Goal: Obtain resource: Download file/media

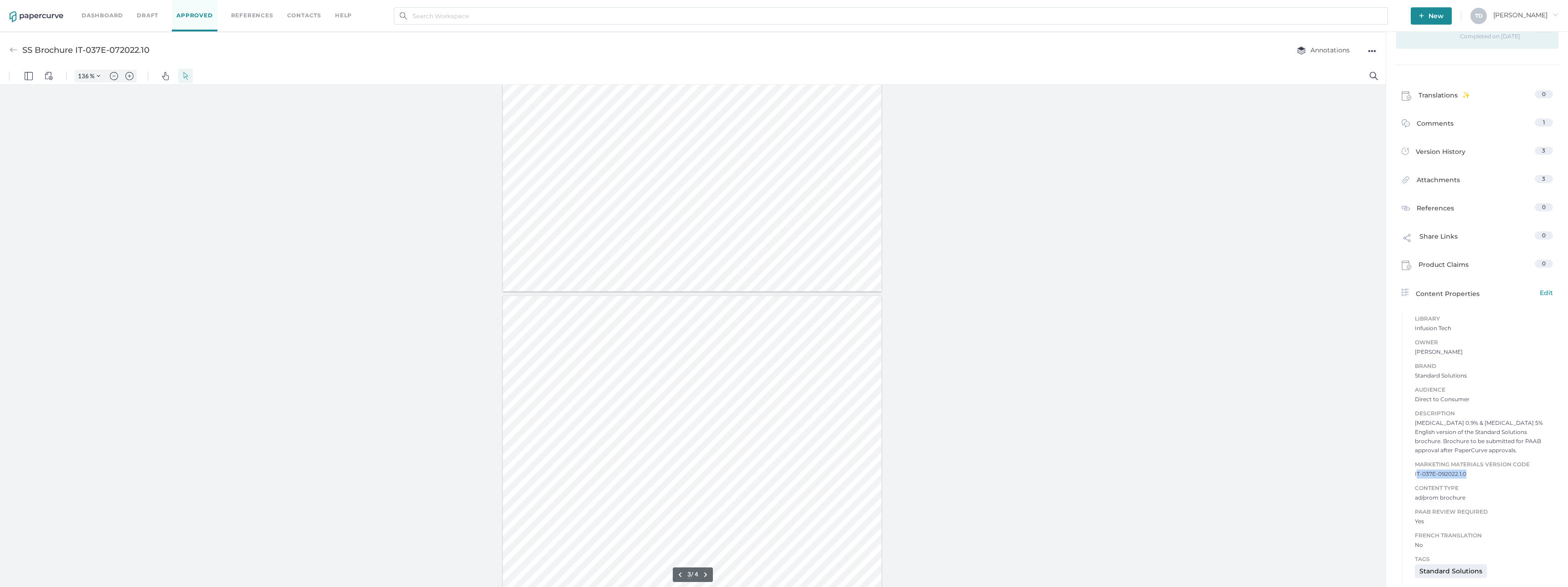
type input "2"
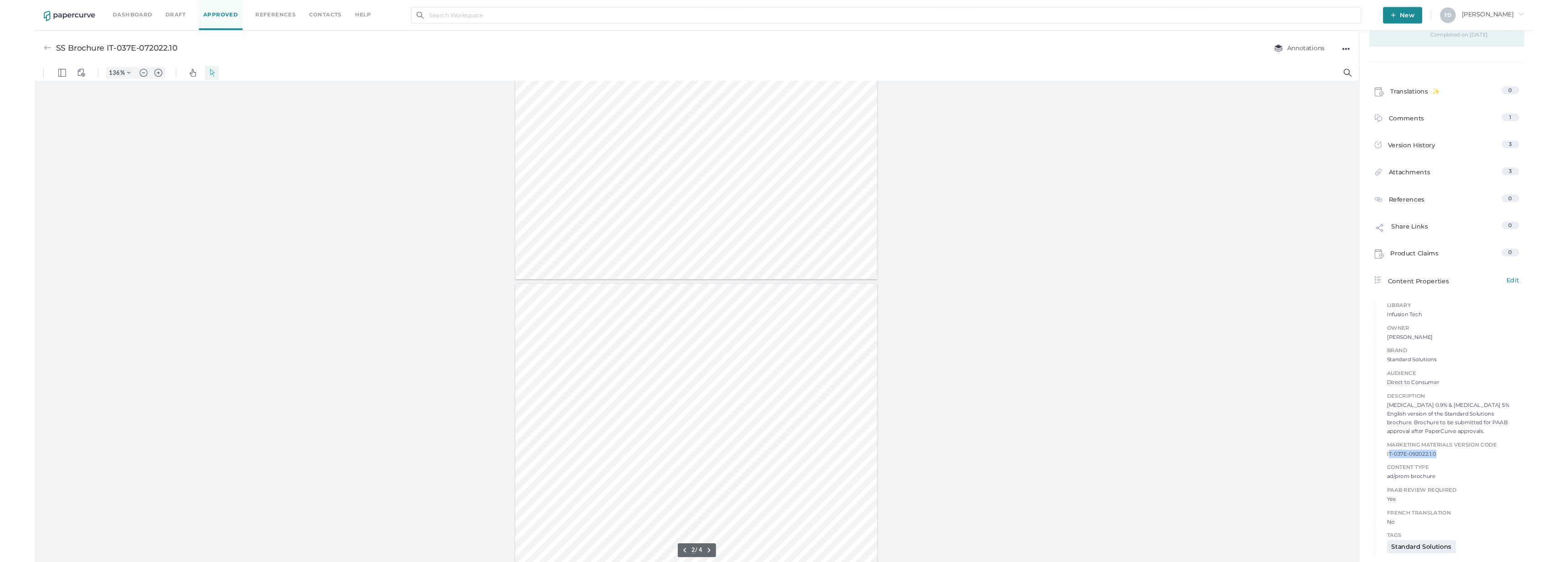
scroll to position [653, 0]
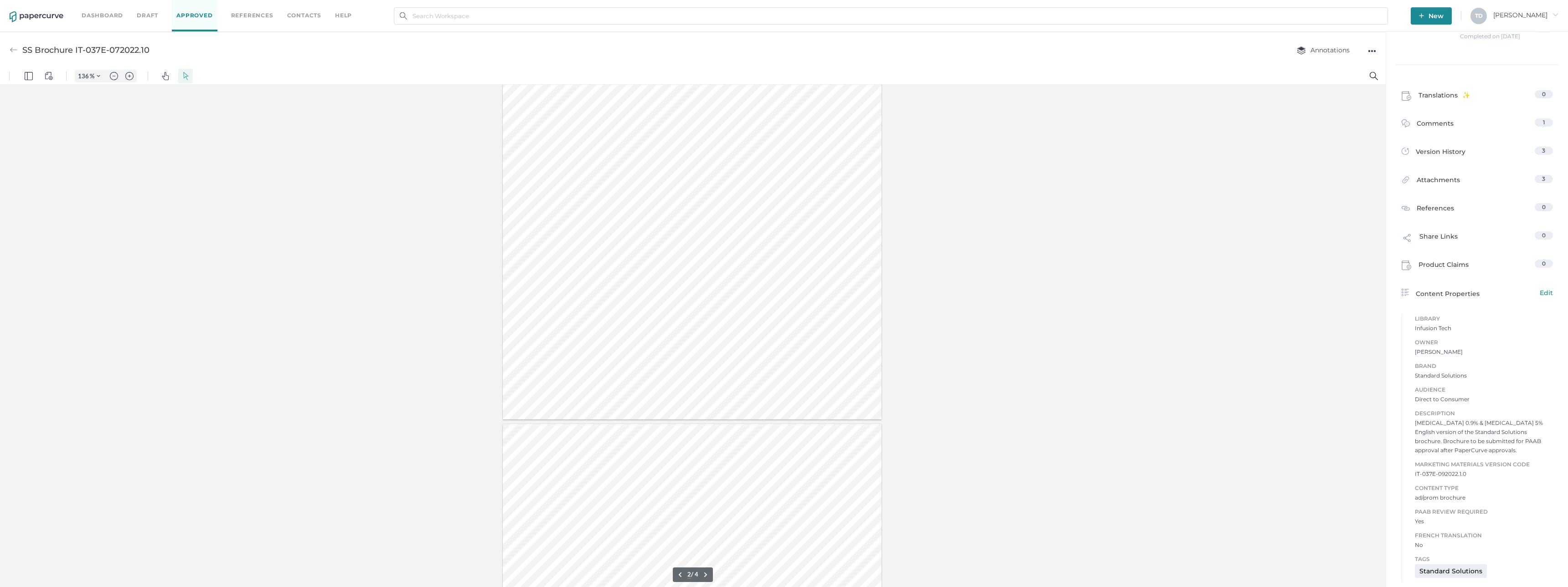
click at [783, 50] on div "●●●" at bounding box center [1371, 50] width 8 height 13
click at [783, 66] on span "Download" at bounding box center [1344, 68] width 47 height 17
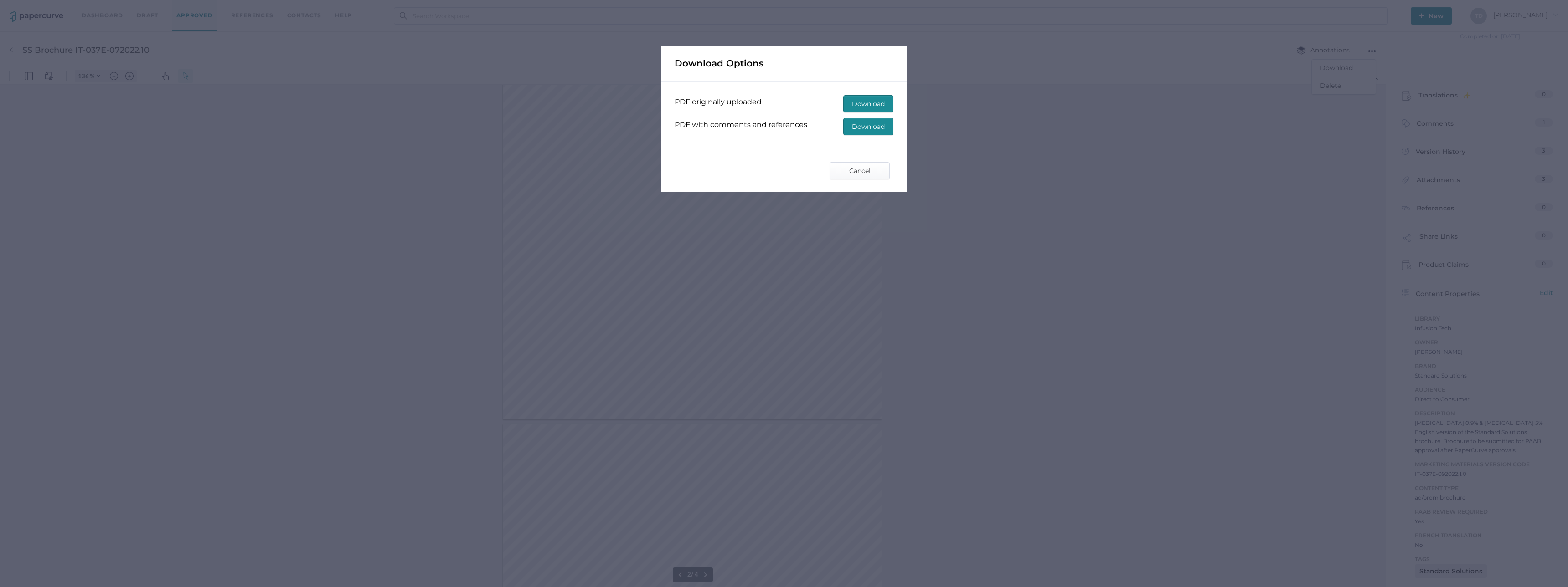
click at [783, 125] on span "Download" at bounding box center [869, 127] width 33 height 16
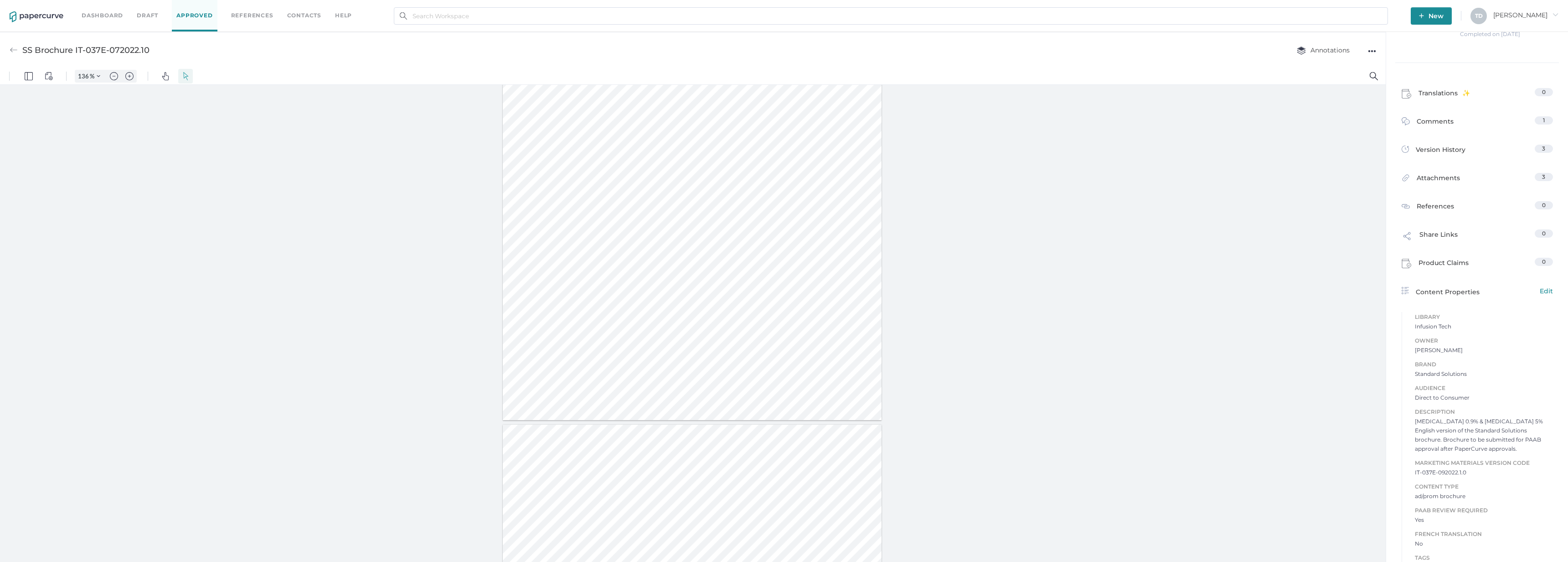
click at [783, 213] on div at bounding box center [693, 325] width 1385 height 481
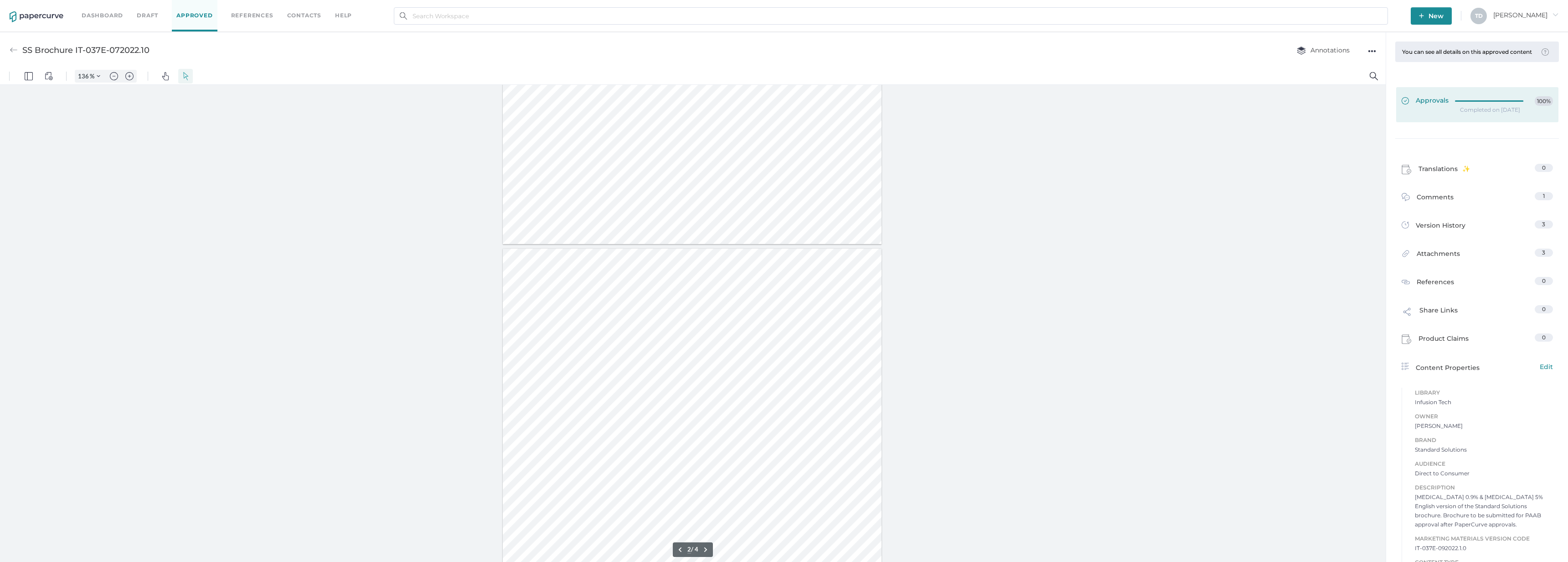
click at [783, 103] on div at bounding box center [1491, 99] width 74 height 7
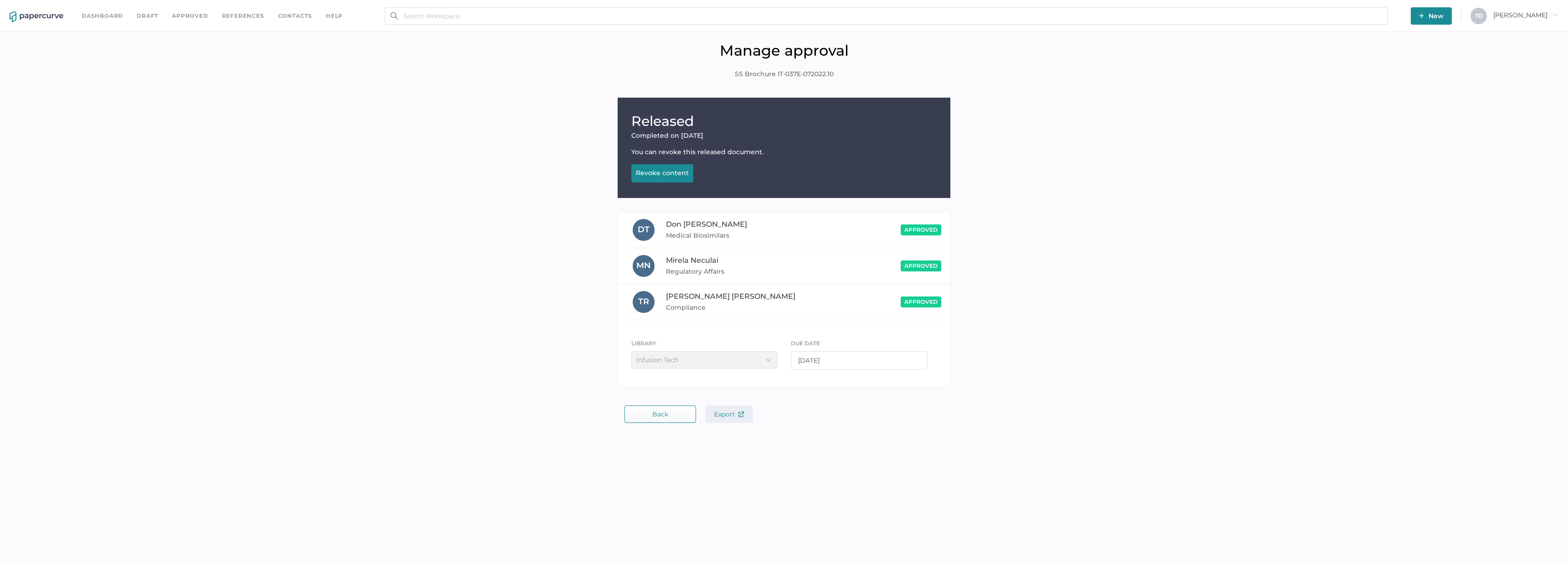
click at [725, 410] on span "Export" at bounding box center [729, 413] width 30 height 8
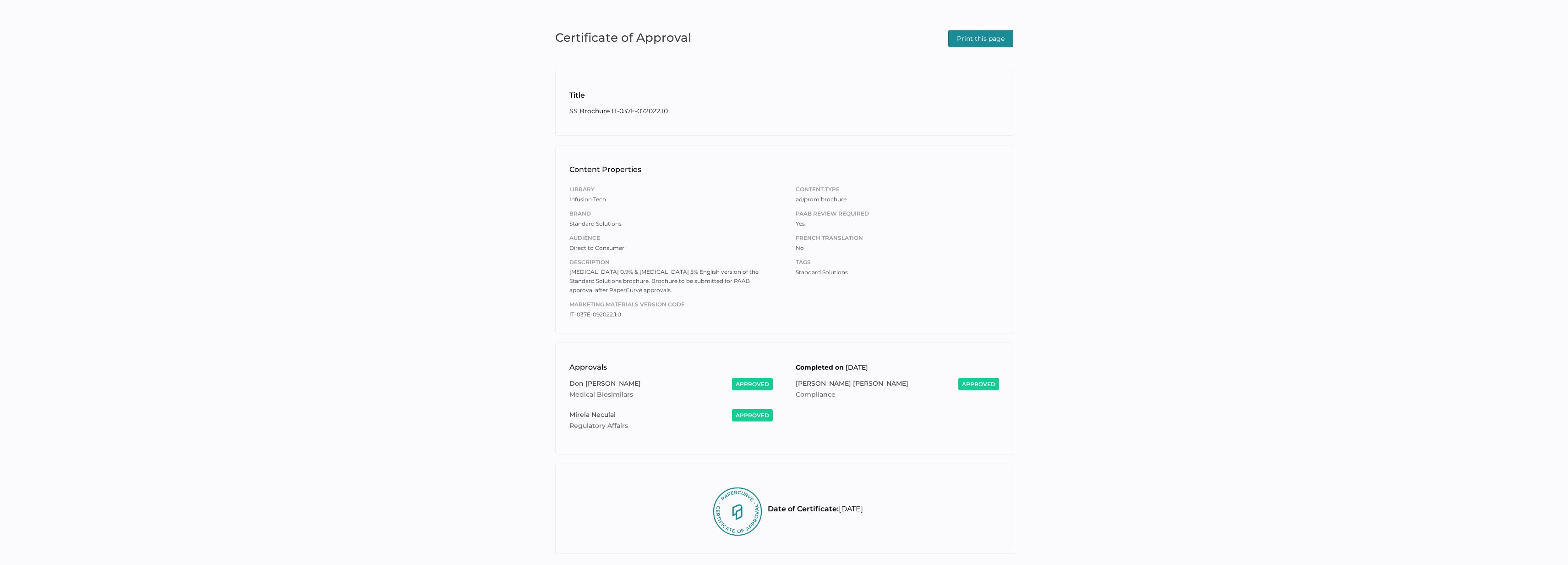
click at [994, 42] on span "Print this page" at bounding box center [981, 38] width 48 height 17
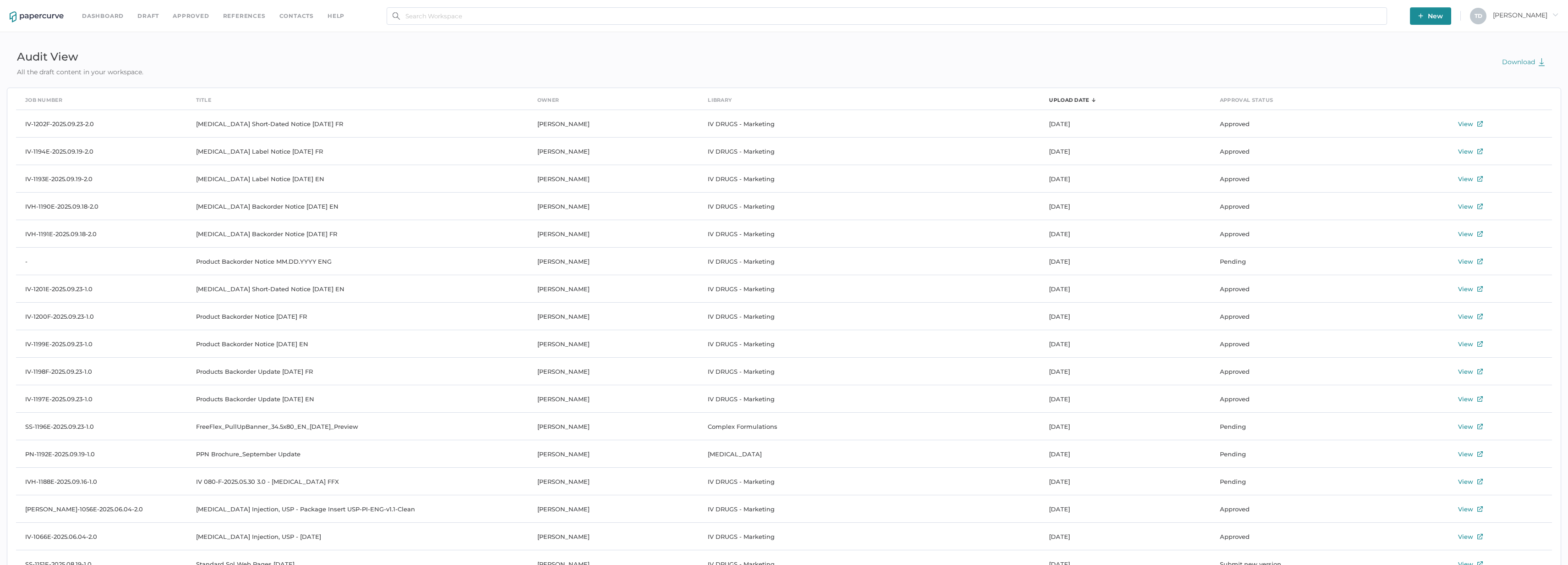
click at [99, 12] on link "Dashboard" at bounding box center [103, 16] width 42 height 10
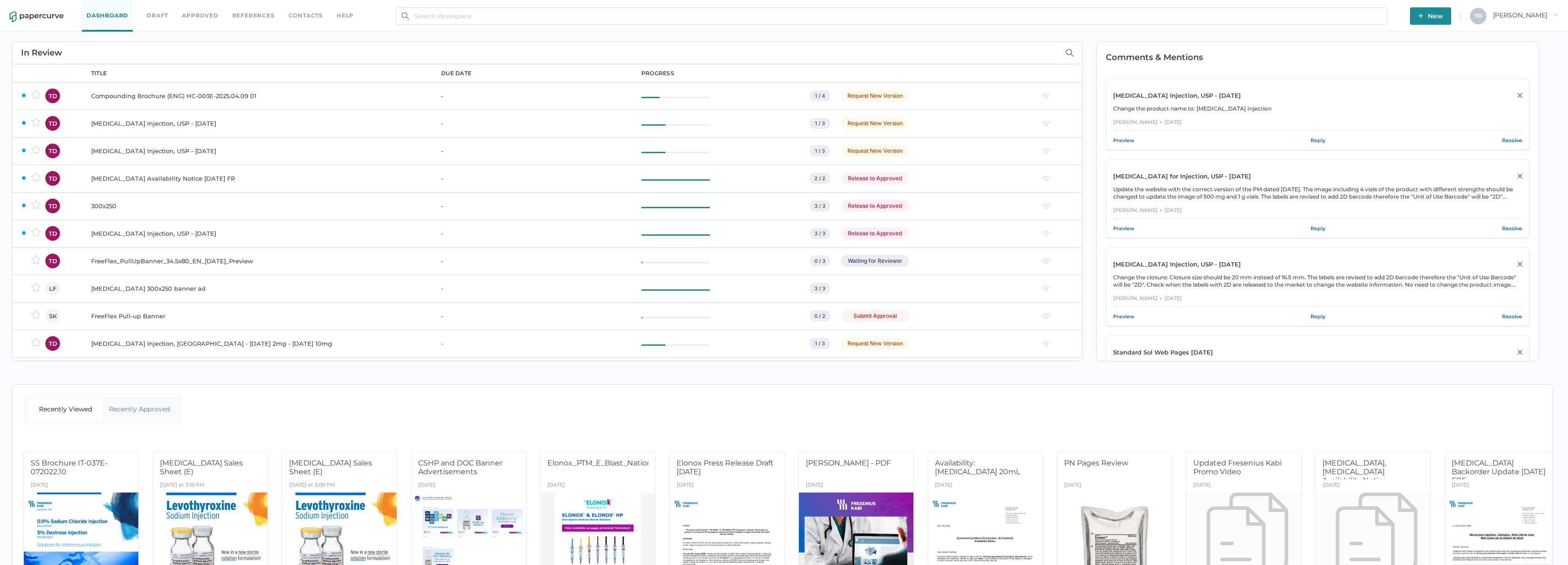
click at [263, 95] on div "Compounding Brochure (ENG) HC-003E-2025.04.09 01" at bounding box center [261, 96] width 339 height 11
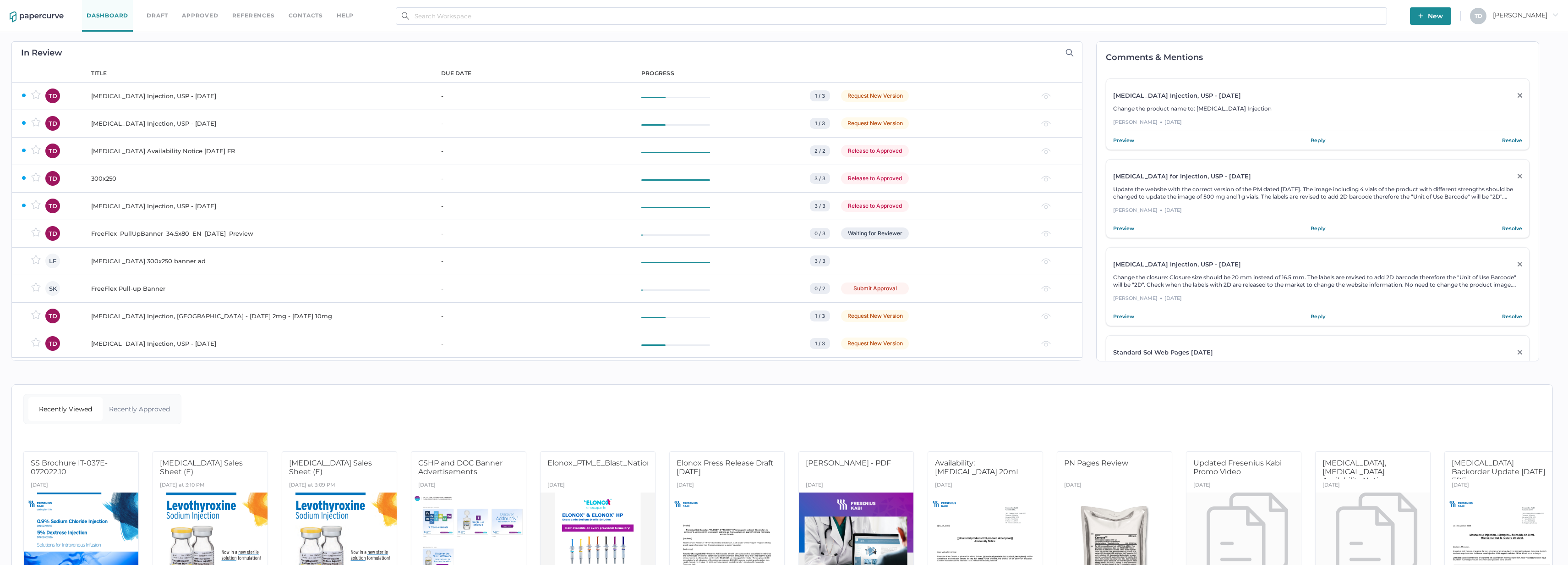
click at [207, 18] on link "Approved" at bounding box center [199, 15] width 36 height 10
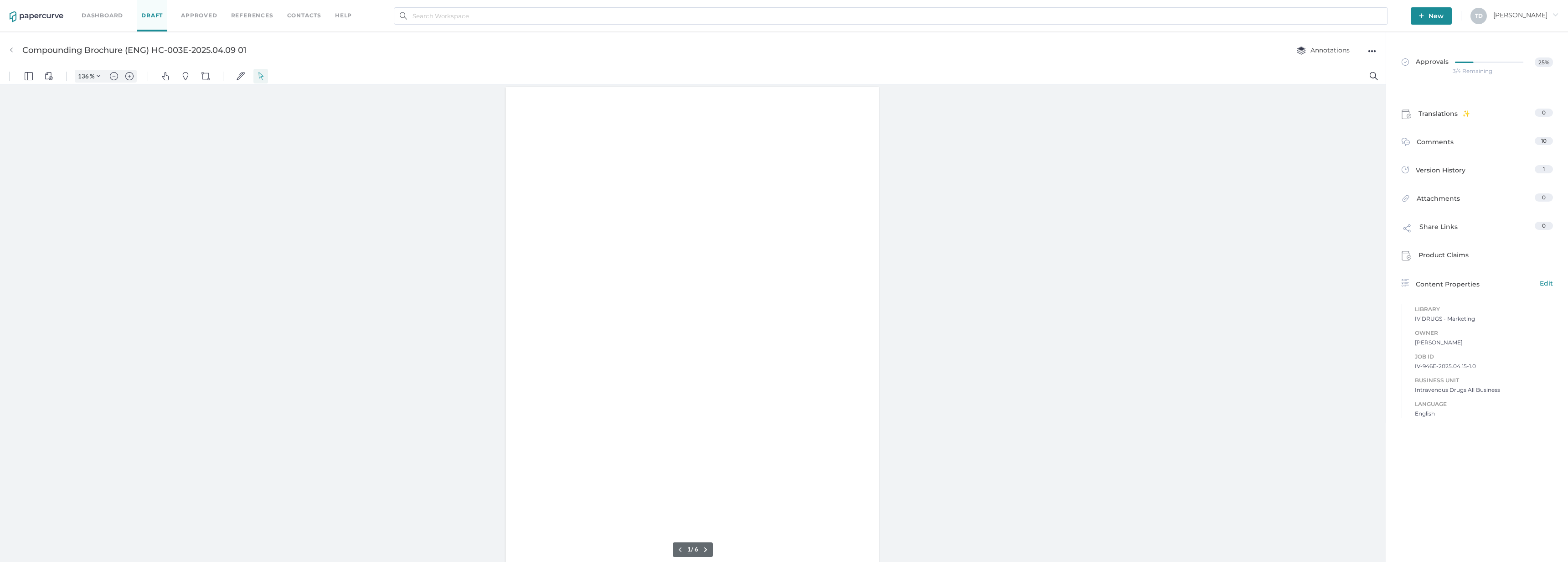
type input "136"
type input "3"
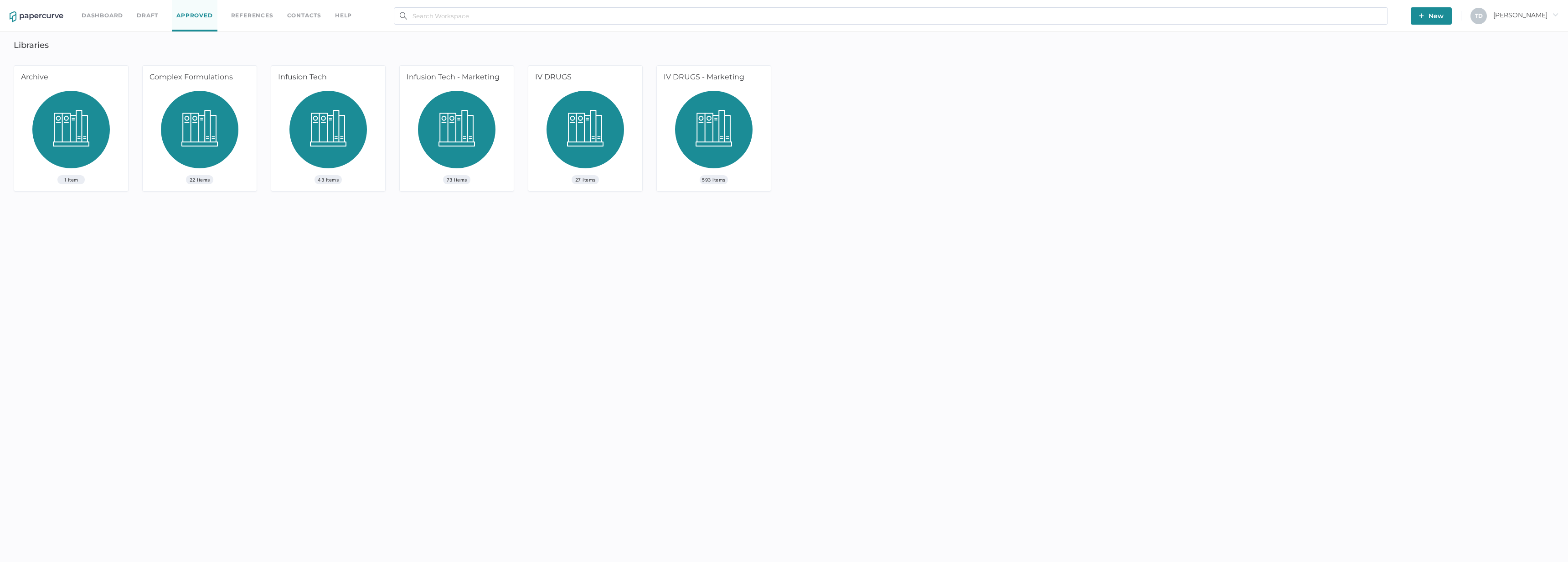
click at [219, 141] on img at bounding box center [199, 133] width 77 height 85
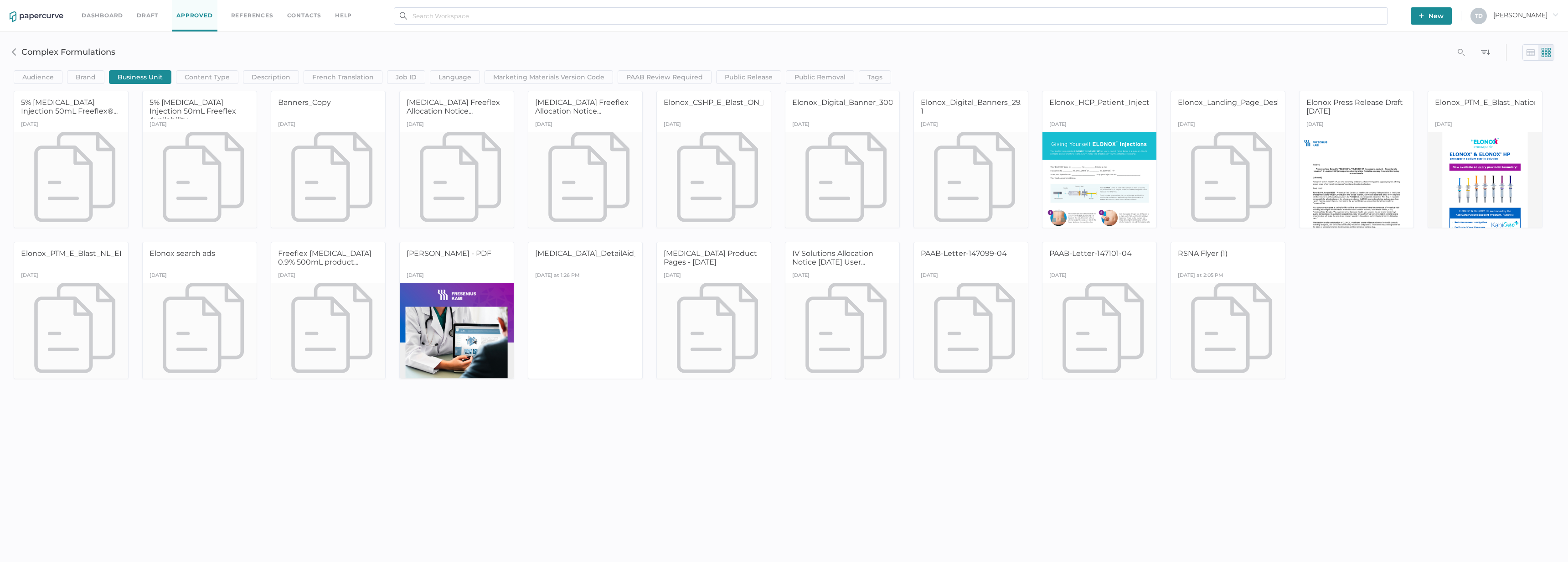
click at [94, 15] on link "Dashboard" at bounding box center [102, 15] width 41 height 10
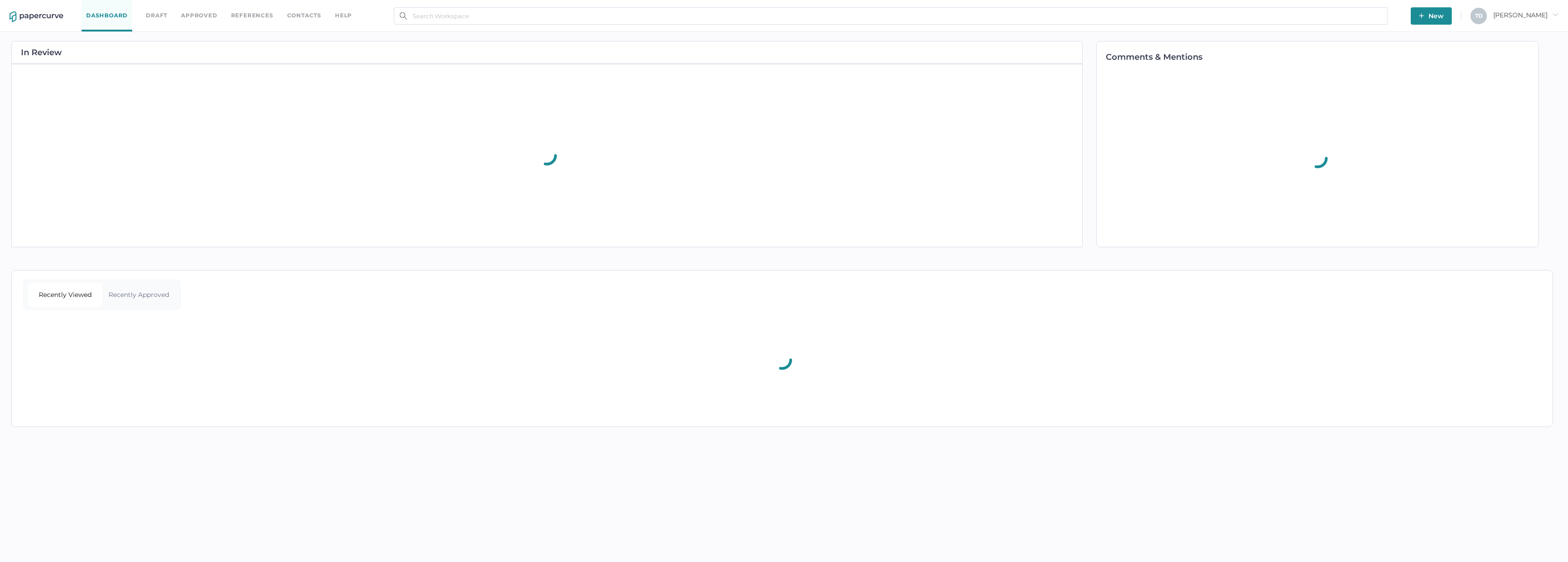
click at [1531, 17] on span "[PERSON_NAME] arrow_right" at bounding box center [1525, 15] width 65 height 8
click at [1511, 99] on span "Audit View" at bounding box center [1511, 104] width 77 height 17
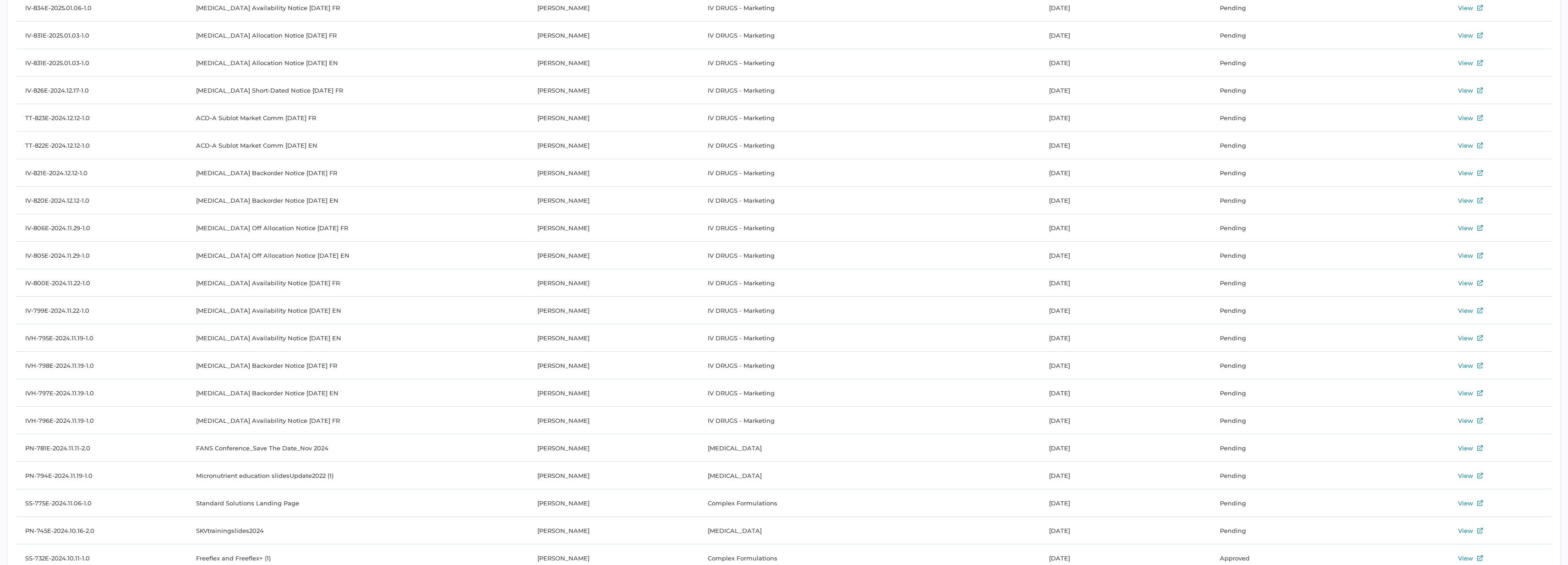
scroll to position [3719, 0]
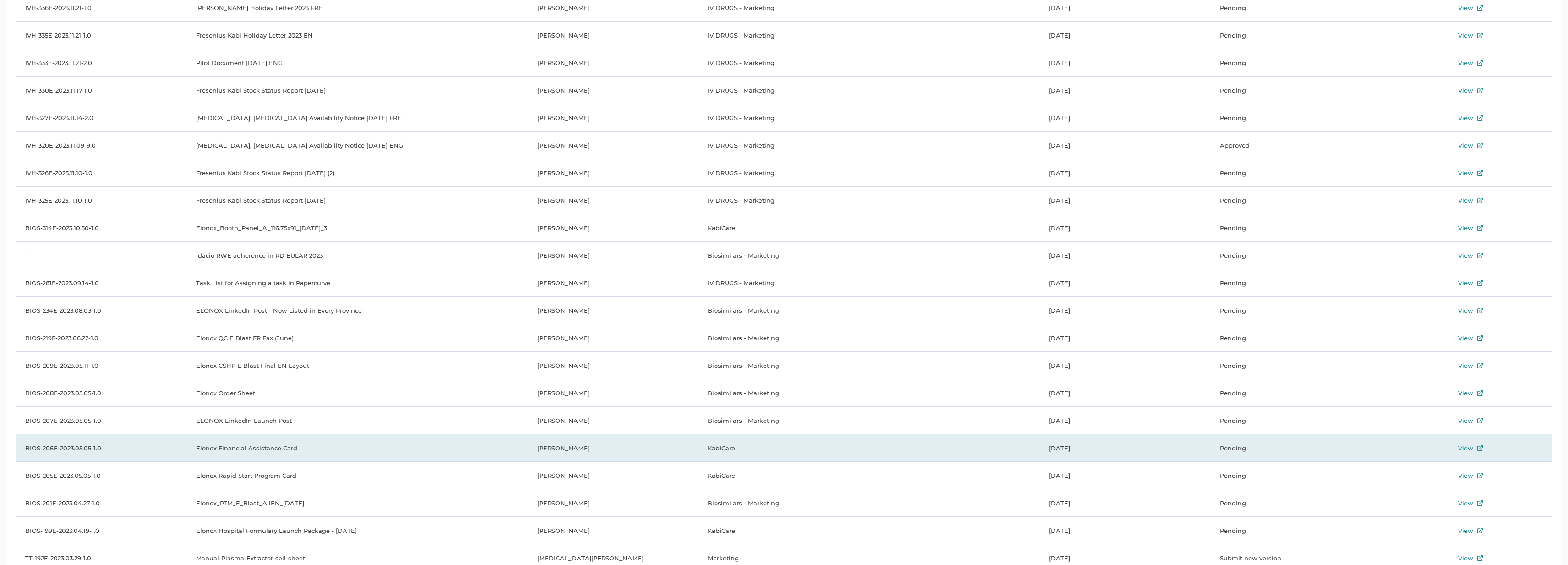
click at [814, 441] on td "KabiCare" at bounding box center [869, 447] width 341 height 28
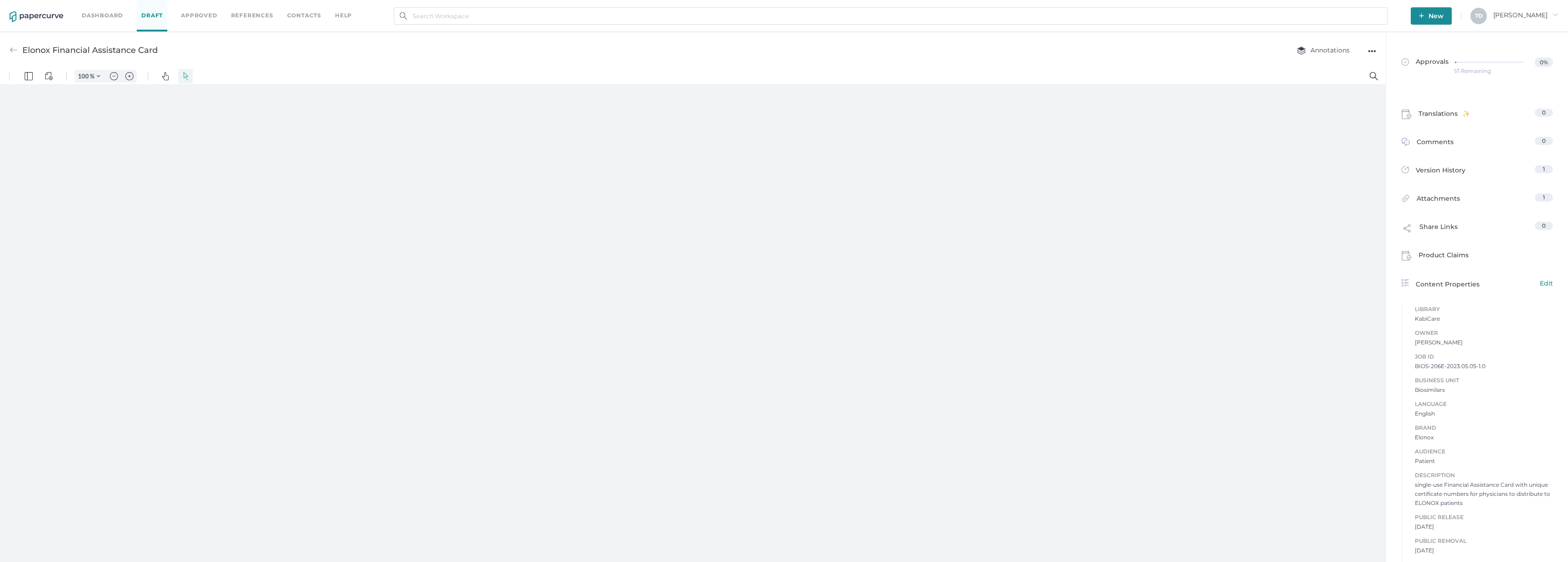
type input "136"
click at [1455, 66] on div at bounding box center [1491, 62] width 74 height 10
type input "136"
